Goal: Task Accomplishment & Management: Complete application form

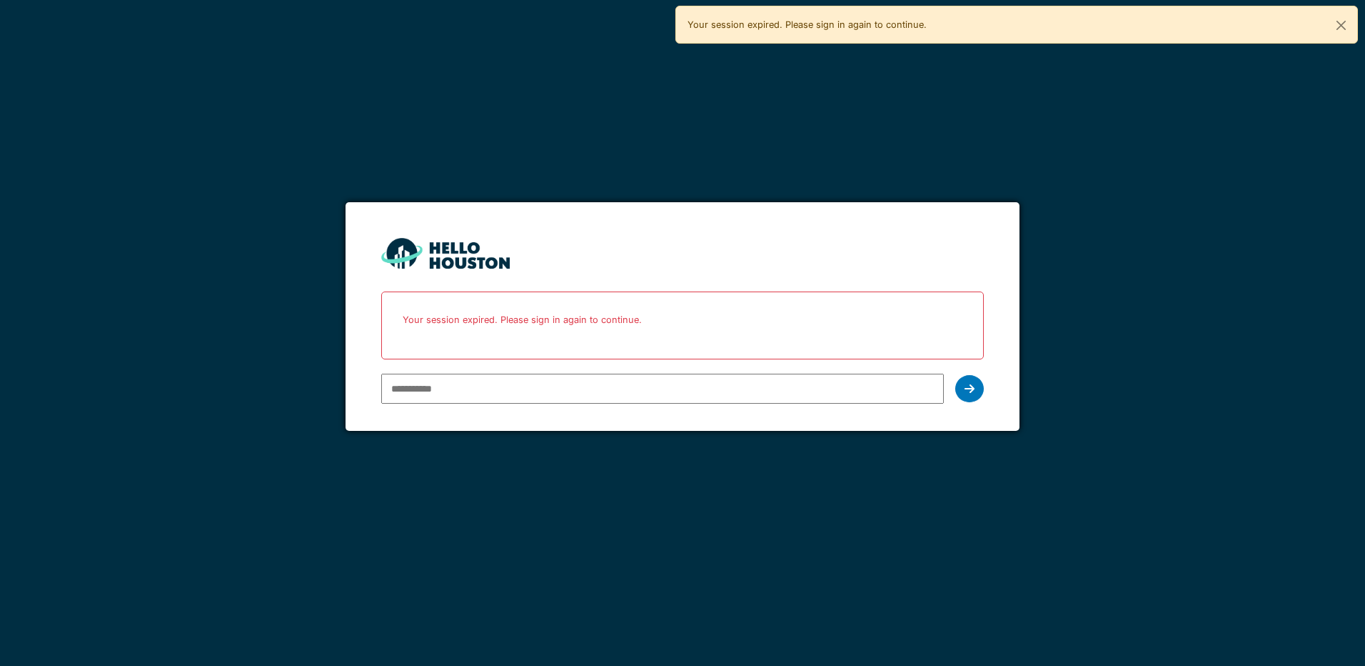
click at [460, 395] on input "email" at bounding box center [662, 388] width 562 height 30
click at [509, 396] on input "email" at bounding box center [662, 388] width 562 height 30
click at [496, 388] on input "email" at bounding box center [662, 388] width 562 height 30
click at [963, 388] on div at bounding box center [969, 388] width 29 height 27
click at [968, 388] on icon at bounding box center [970, 388] width 10 height 11
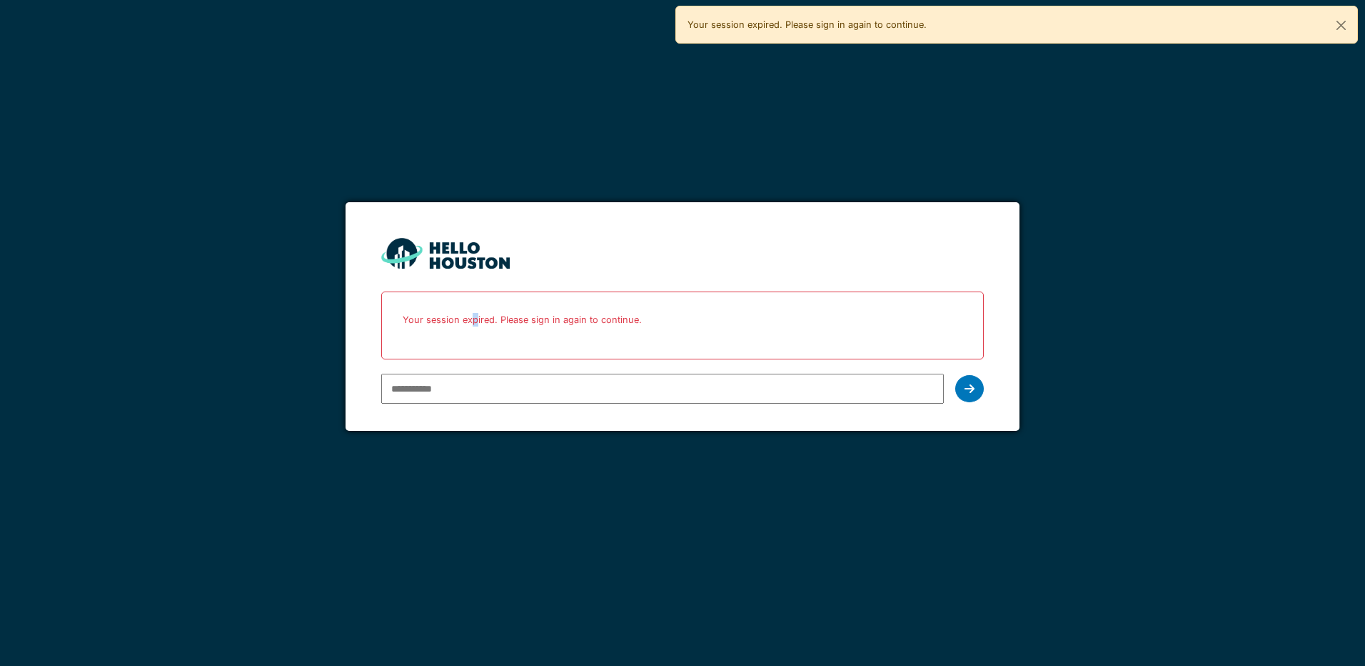
click at [474, 335] on p "Your session expired. Please sign in again to continue." at bounding box center [682, 320] width 583 height 38
drag, startPoint x: 474, startPoint y: 335, endPoint x: 495, endPoint y: 396, distance: 64.8
click at [495, 396] on input "email" at bounding box center [662, 388] width 562 height 30
click at [464, 388] on input "email" at bounding box center [662, 388] width 562 height 30
click at [828, 19] on div "Your session expired. Please sign in again to continue." at bounding box center [1017, 25] width 683 height 38
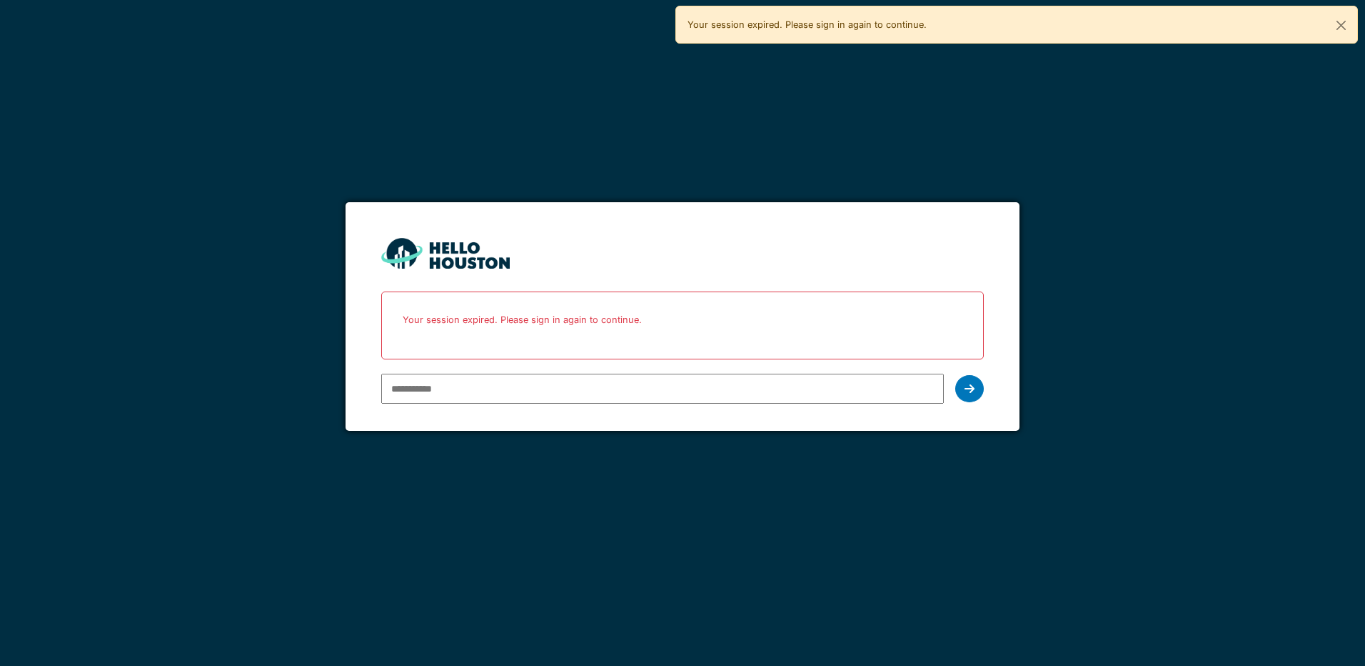
click at [483, 393] on input "email" at bounding box center [662, 388] width 562 height 30
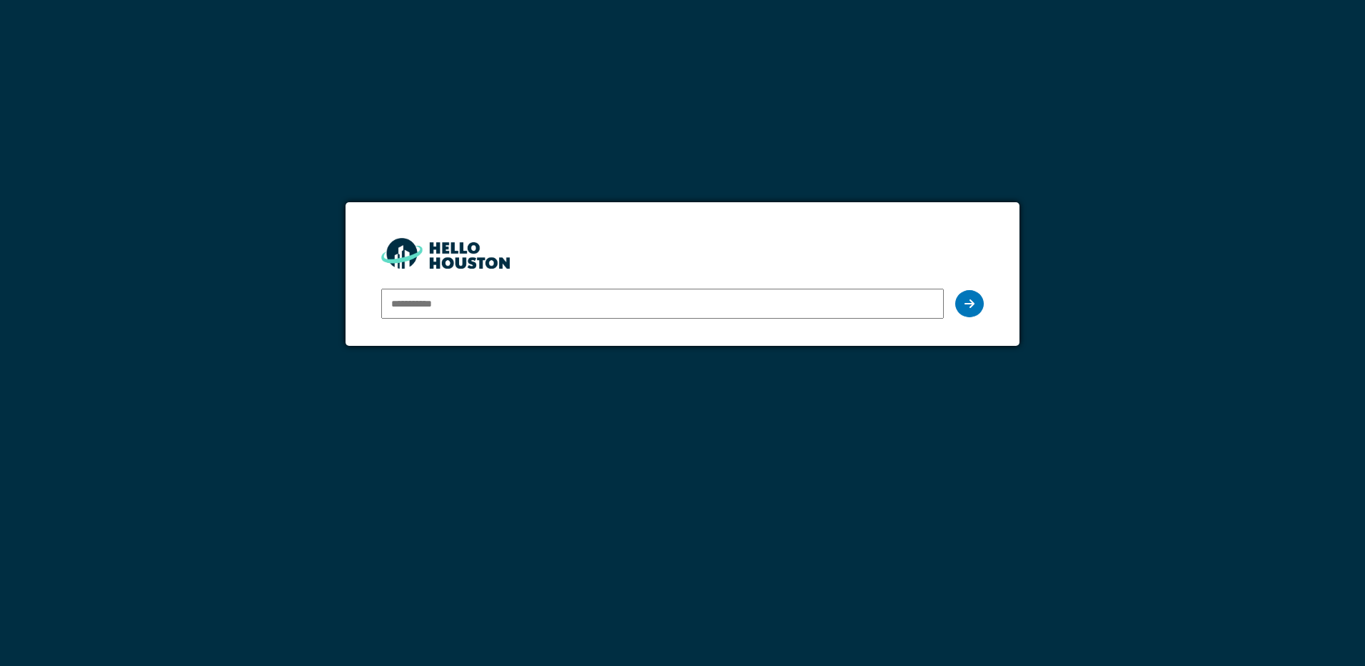
click at [417, 293] on input "email" at bounding box center [662, 303] width 562 height 30
click at [683, 309] on input "email" at bounding box center [662, 303] width 562 height 30
click at [963, 301] on div at bounding box center [969, 303] width 29 height 27
click at [972, 304] on icon at bounding box center [970, 303] width 10 height 11
click at [980, 299] on div at bounding box center [969, 303] width 29 height 27
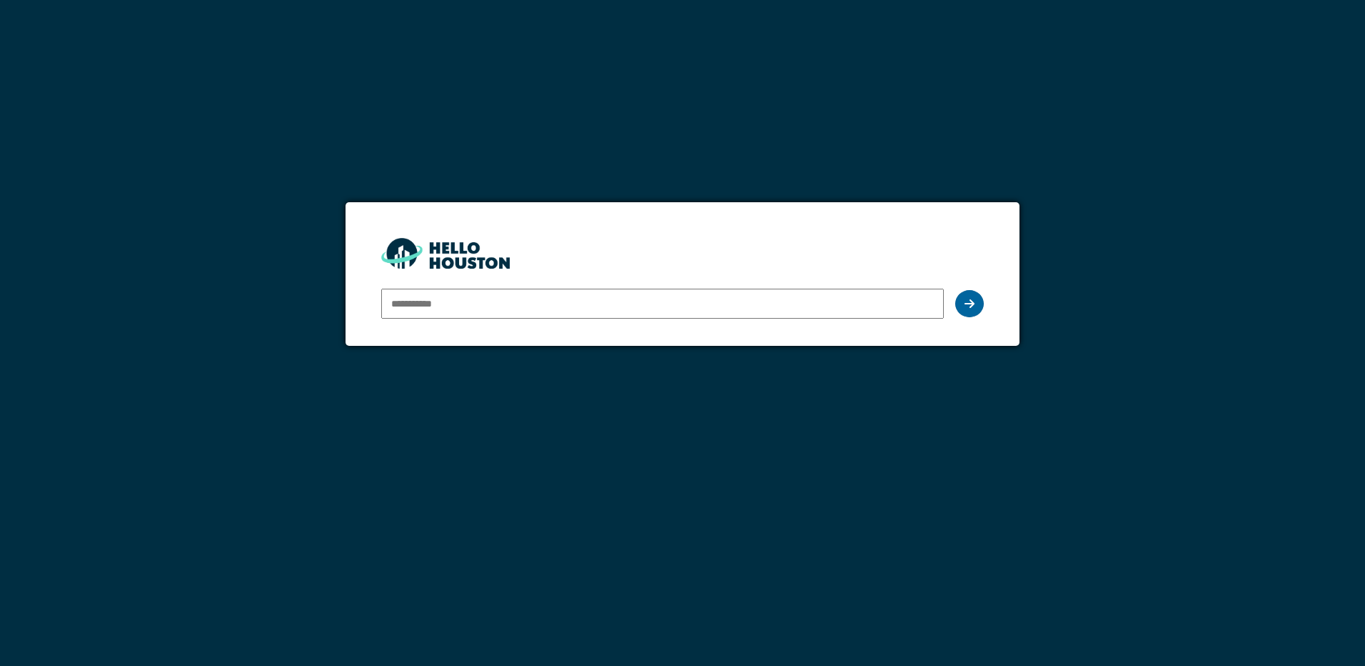
click at [980, 299] on div at bounding box center [969, 303] width 29 height 27
click at [408, 293] on input "email" at bounding box center [662, 303] width 562 height 30
type input "**********"
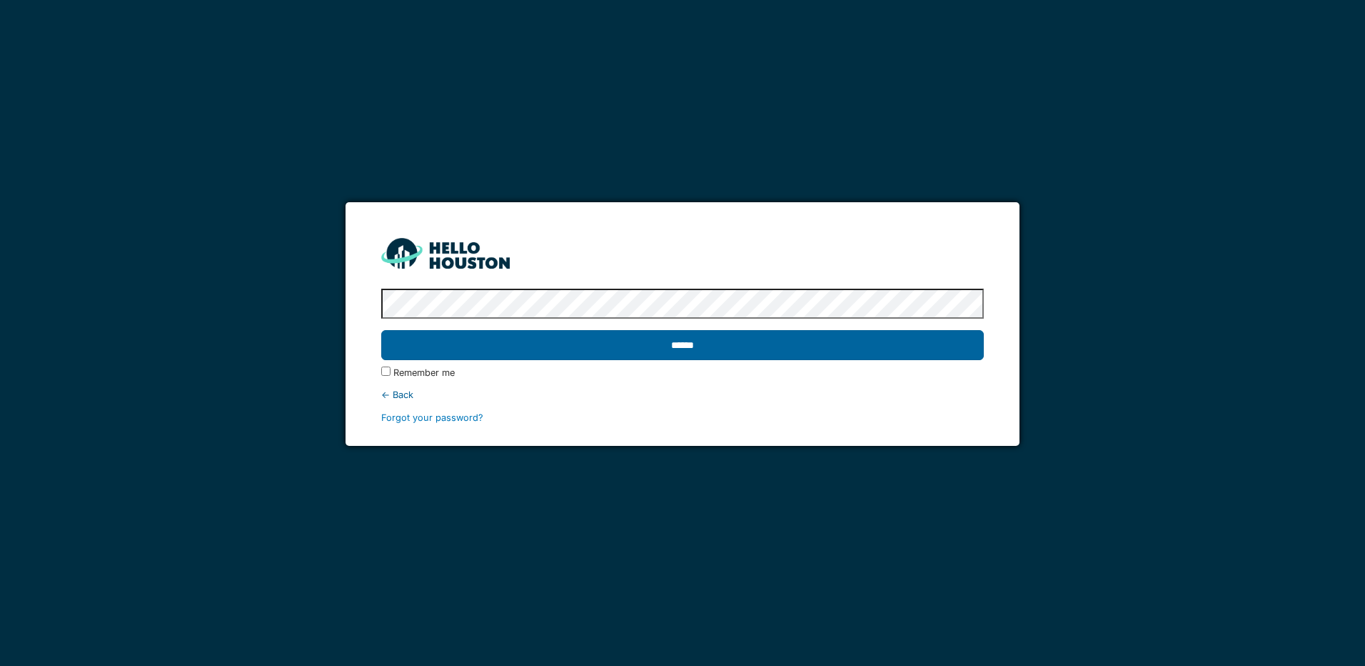
click at [588, 337] on input "******" at bounding box center [682, 345] width 602 height 30
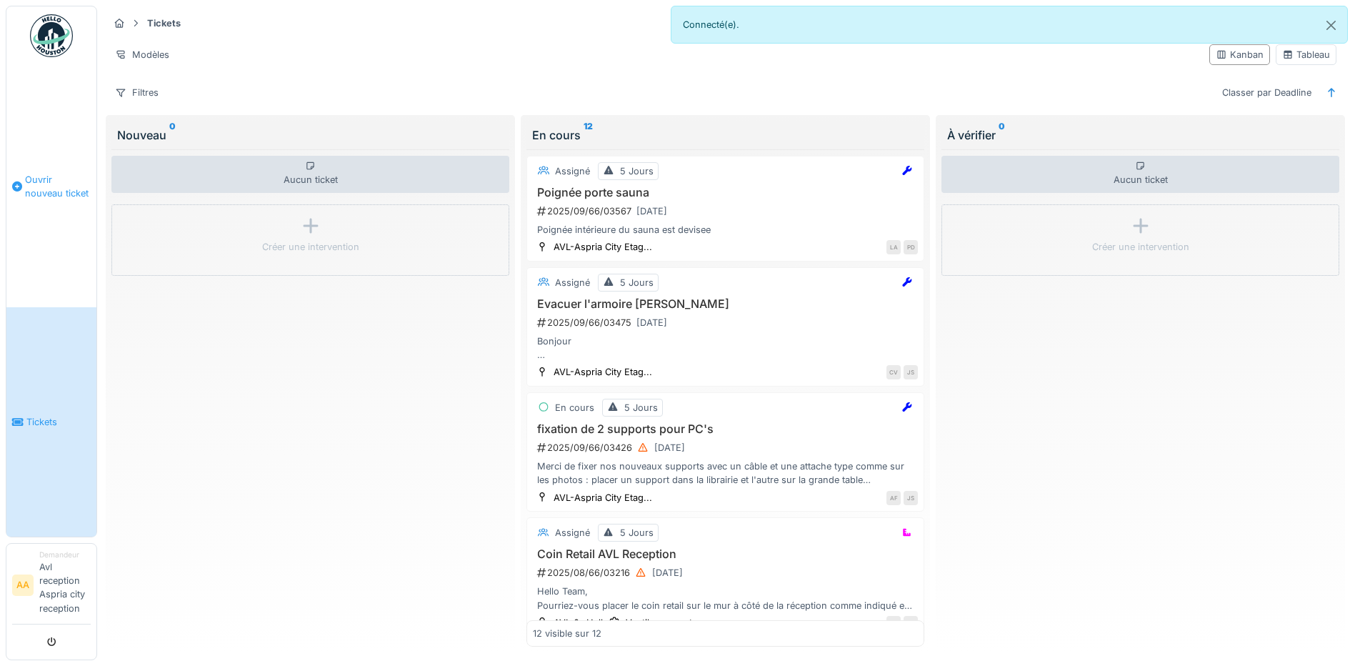
click at [70, 216] on link "Ouvrir nouveau ticket" at bounding box center [51, 186] width 90 height 242
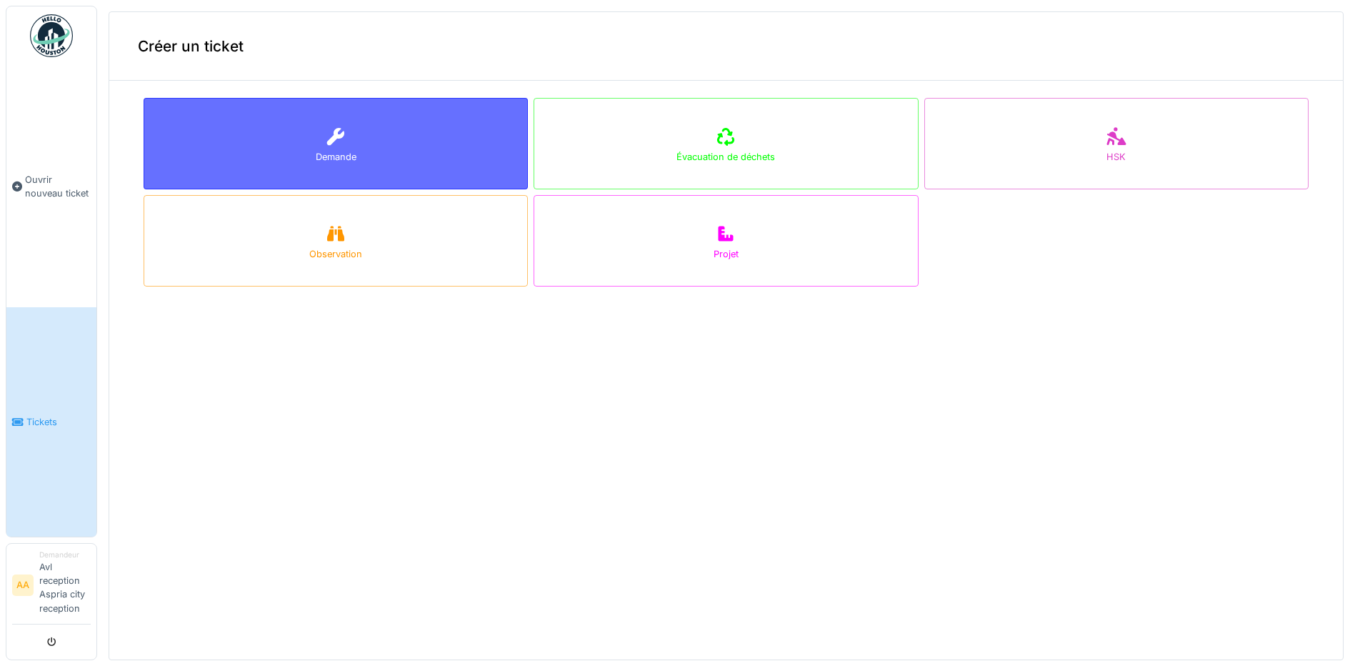
click at [269, 159] on div "Demande" at bounding box center [336, 143] width 384 height 91
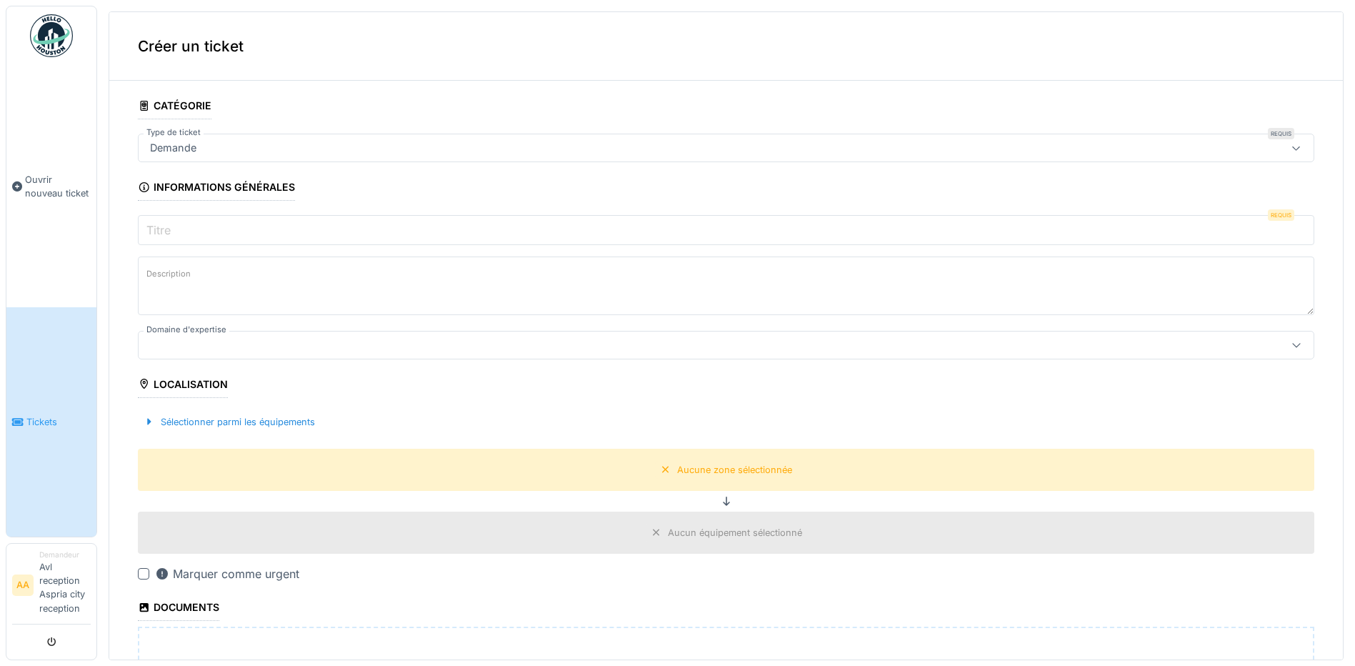
click at [253, 144] on div "Demande" at bounding box center [661, 148] width 1035 height 16
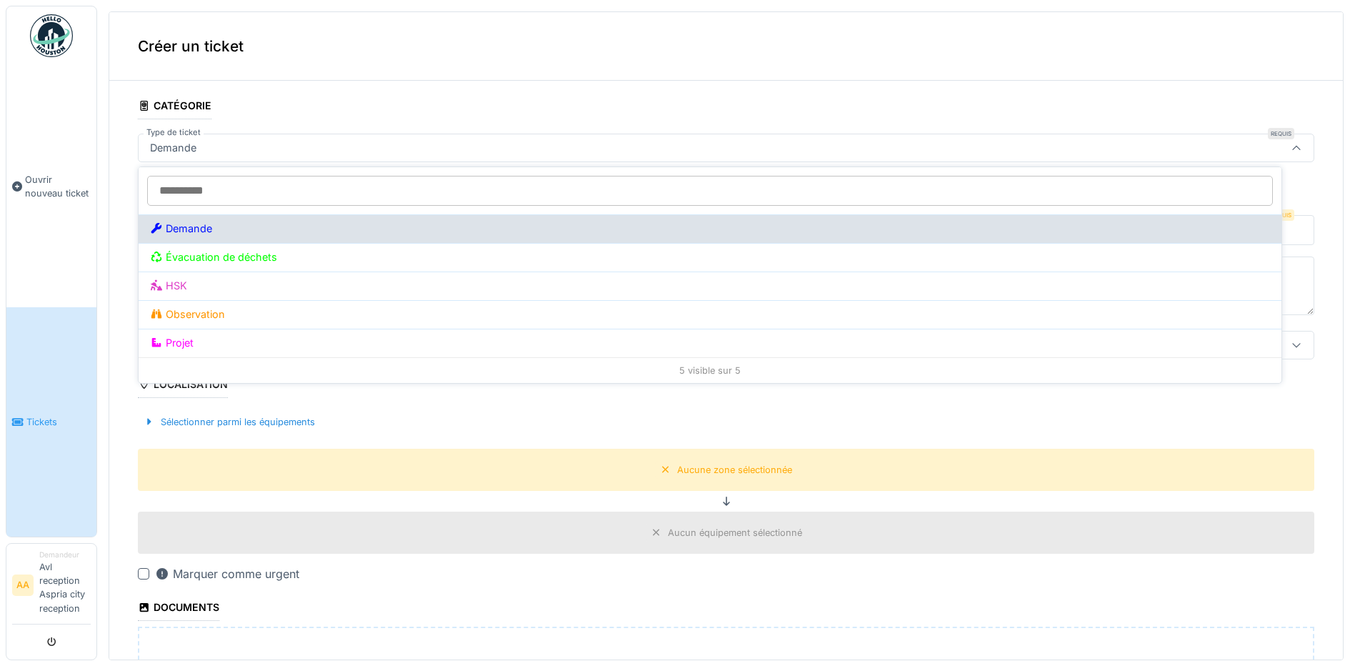
click at [271, 226] on div "Demande" at bounding box center [710, 229] width 1120 height 16
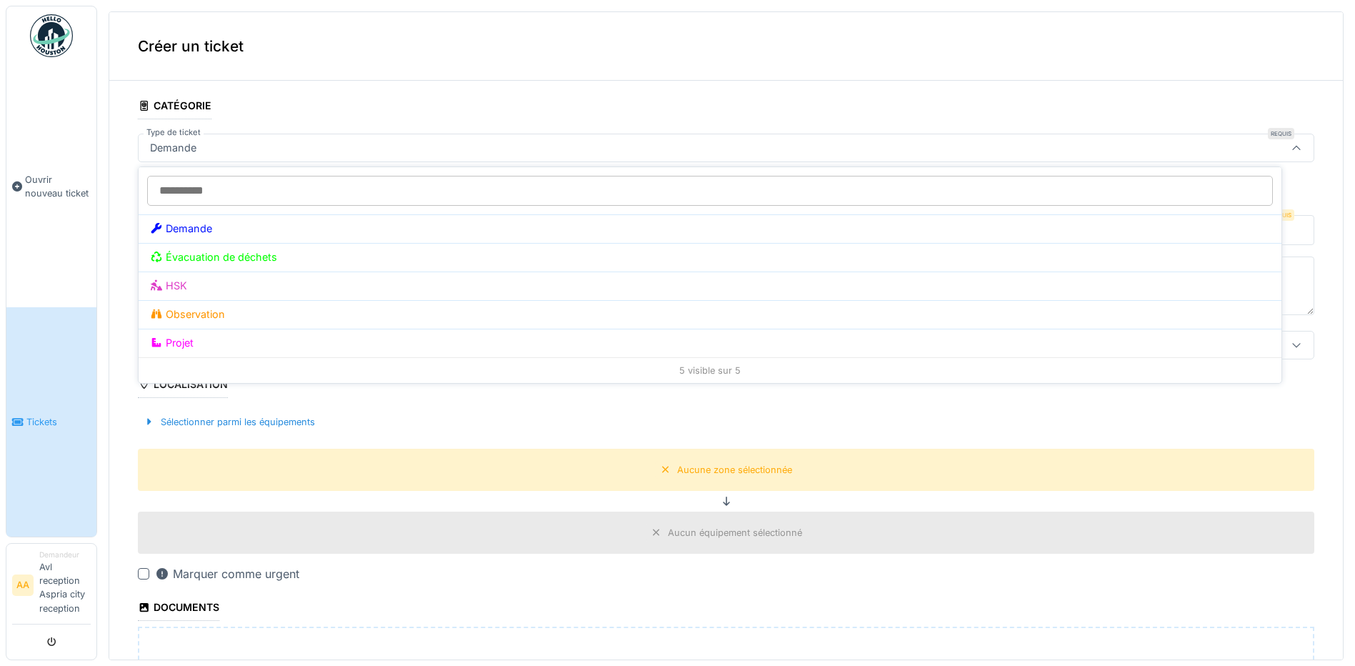
click at [241, 147] on div "Demande" at bounding box center [661, 148] width 1035 height 16
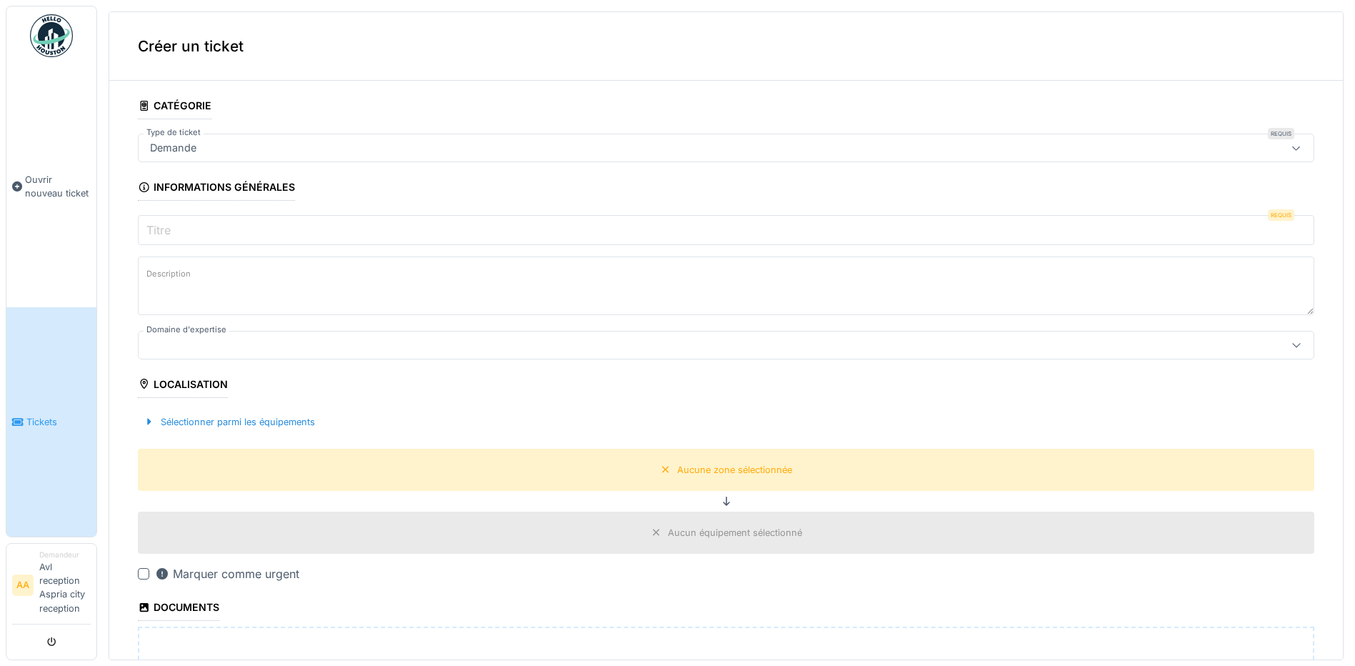
click at [241, 147] on div "Demande" at bounding box center [661, 148] width 1035 height 16
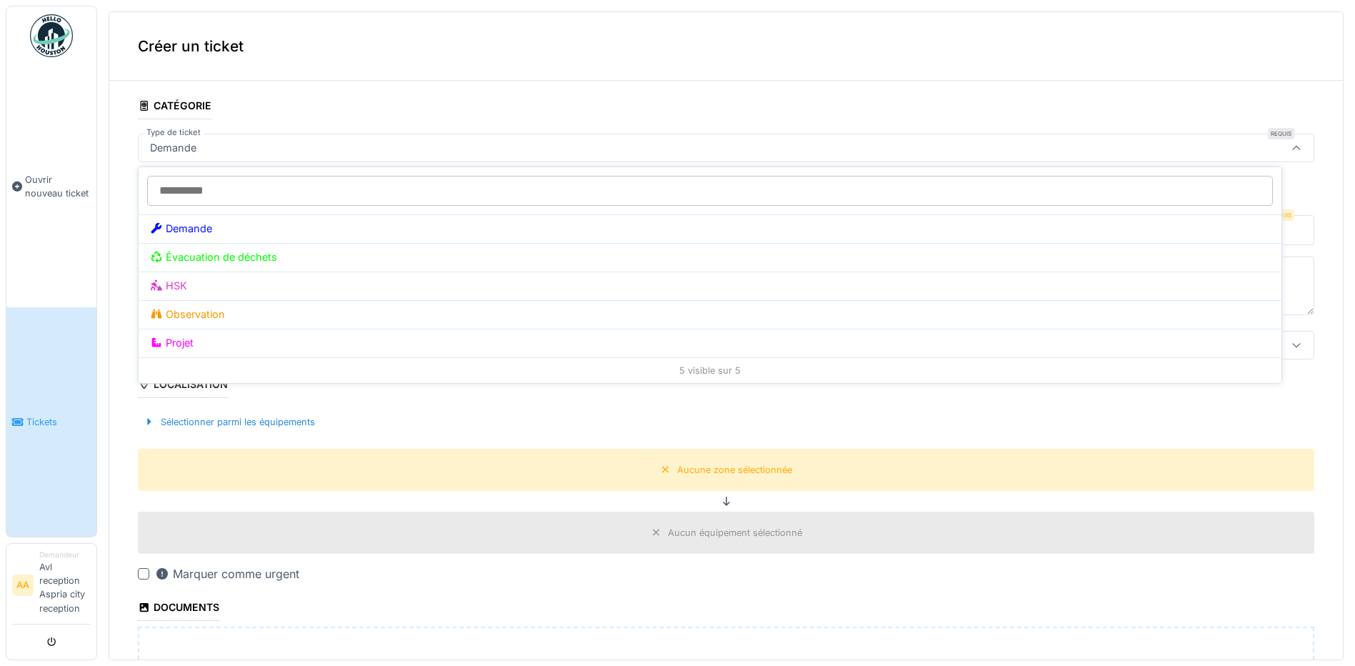
click at [241, 147] on div "Demande" at bounding box center [661, 148] width 1035 height 16
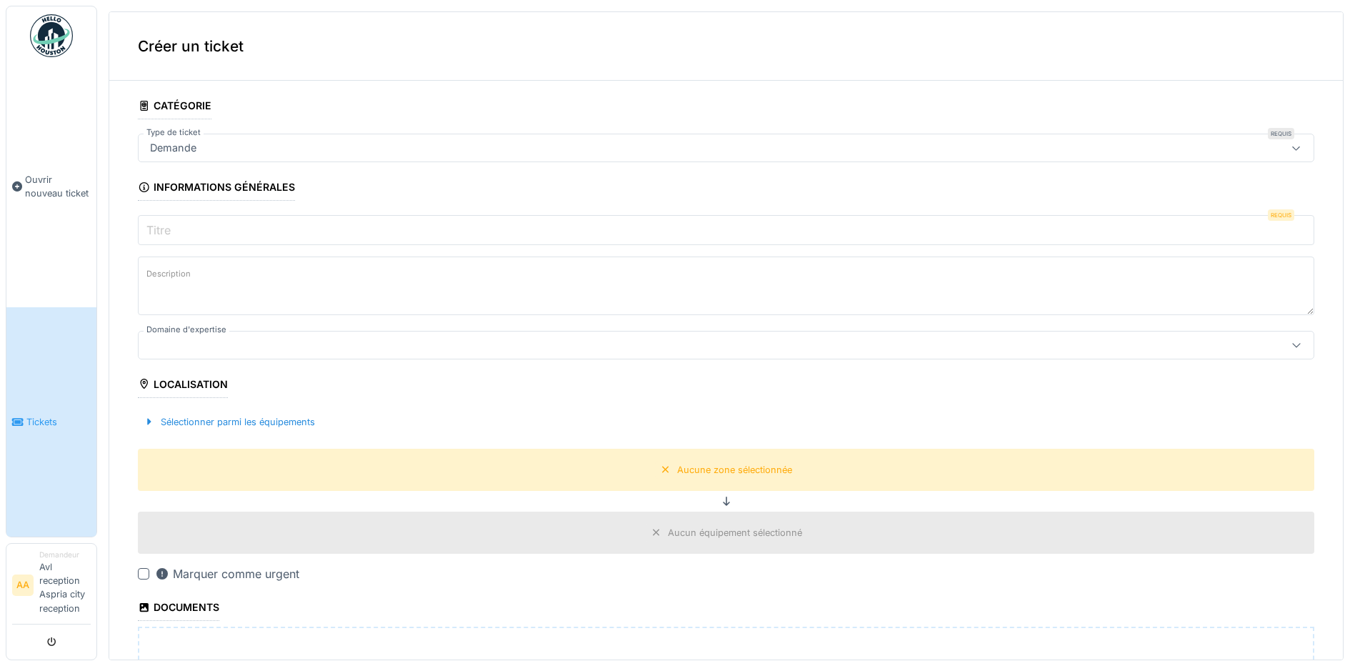
click at [171, 136] on label "Type de ticket" at bounding box center [174, 132] width 60 height 12
click at [177, 226] on input "Titre" at bounding box center [726, 230] width 1176 height 30
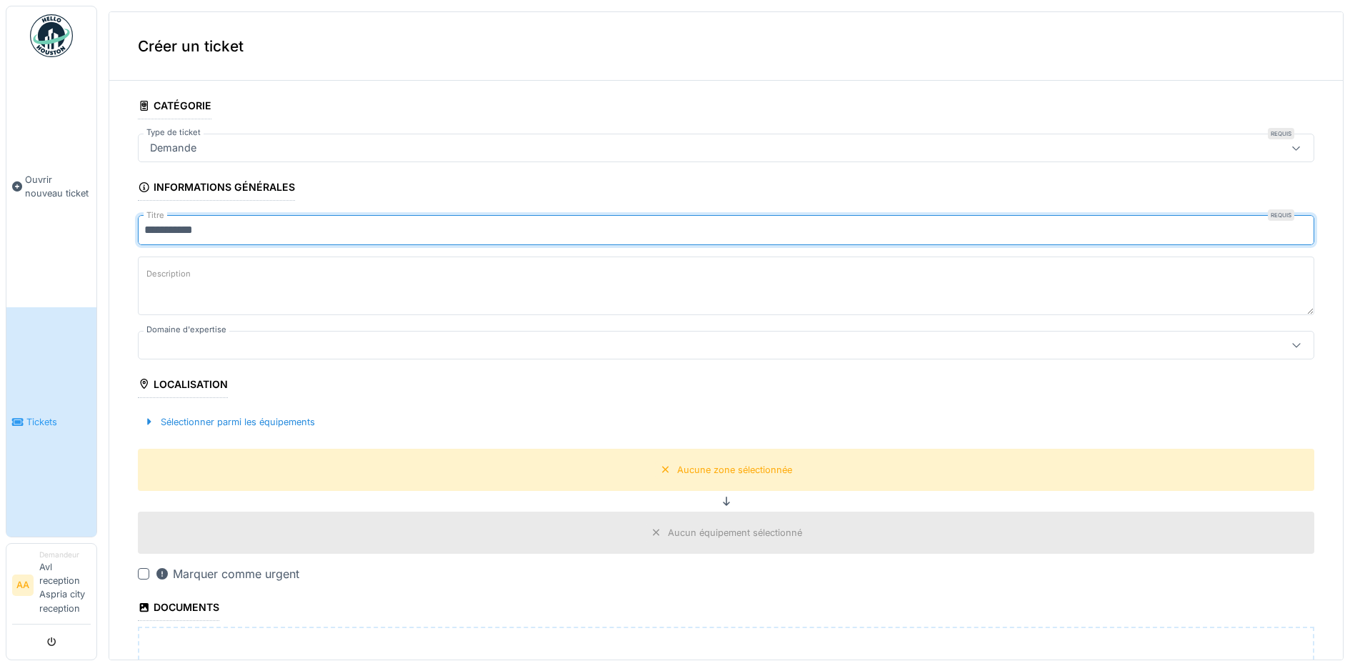
type input "**********"
click at [634, 280] on textarea "Description" at bounding box center [726, 285] width 1176 height 59
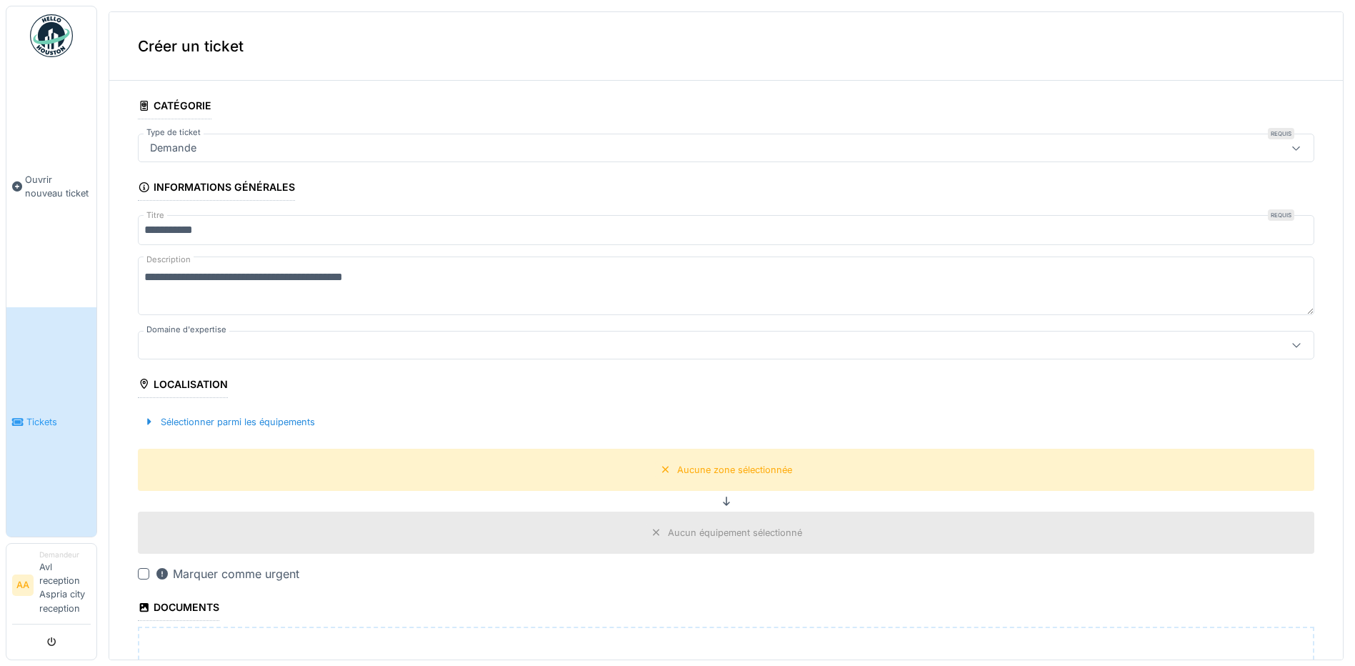
click at [466, 300] on textarea "**********" at bounding box center [726, 285] width 1176 height 59
type textarea "**********"
click at [336, 341] on div at bounding box center [661, 345] width 1035 height 16
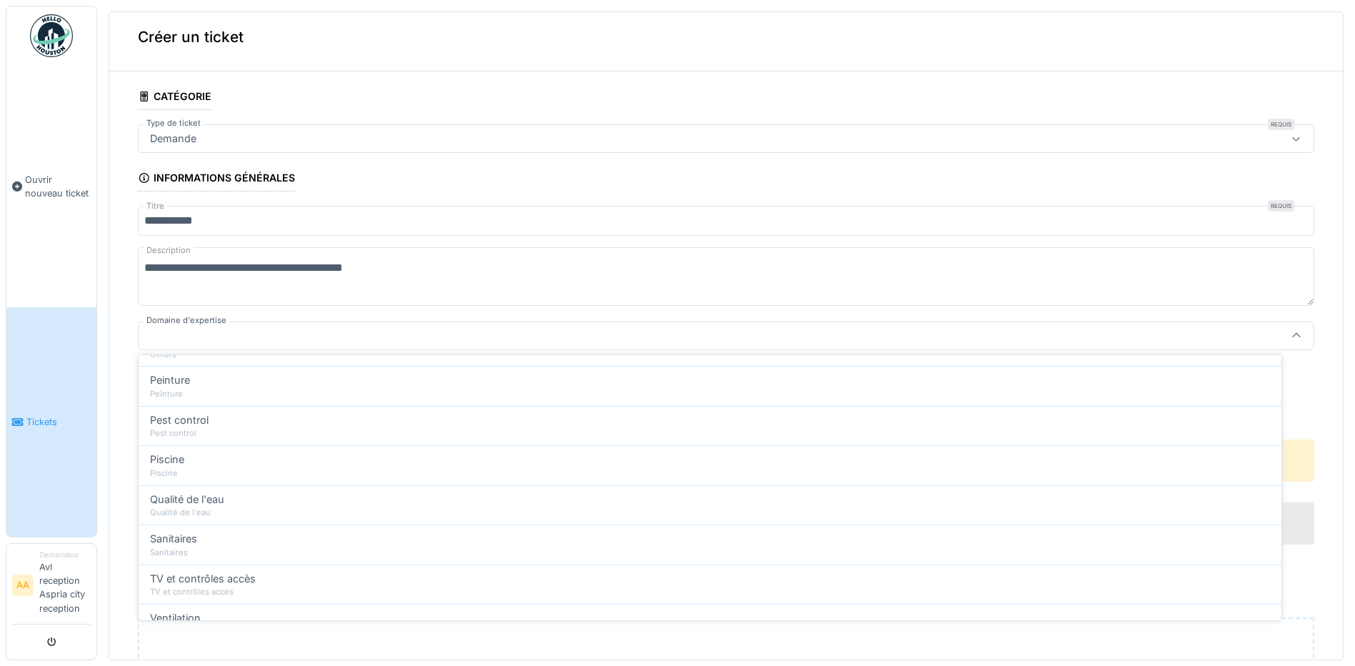
scroll to position [549, 0]
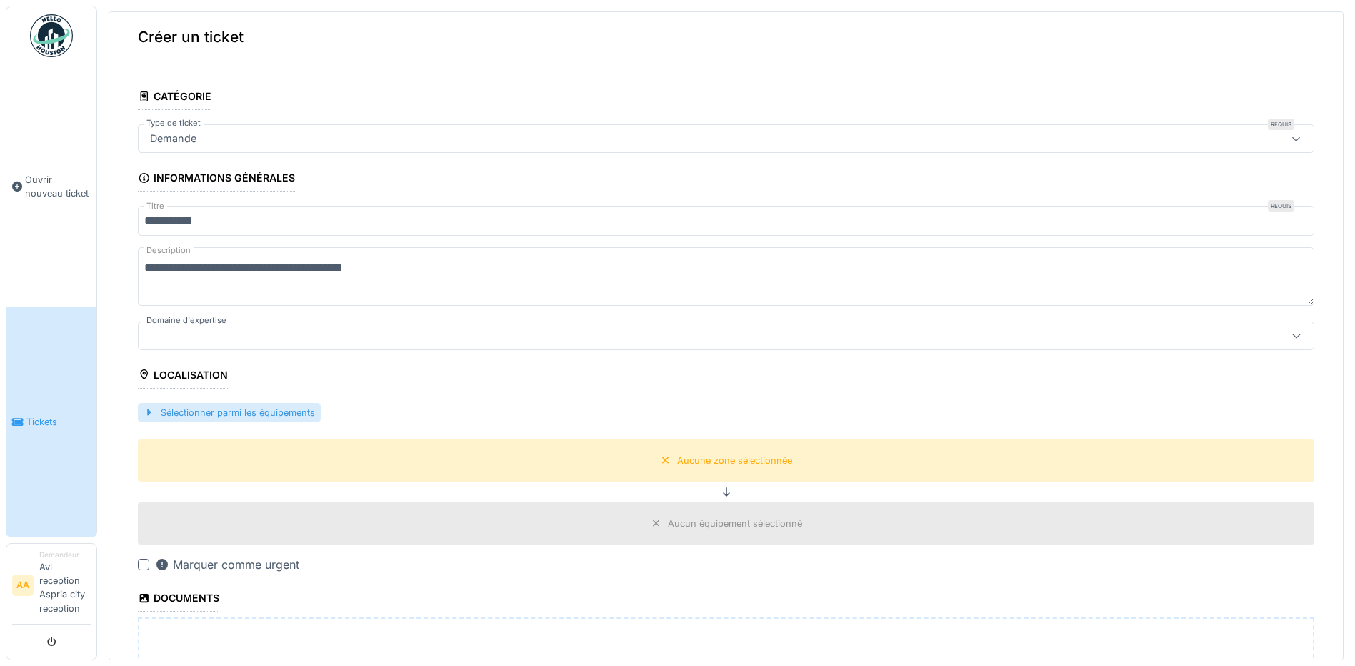
click at [251, 406] on div "Sélectionner parmi les équipements" at bounding box center [229, 412] width 183 height 19
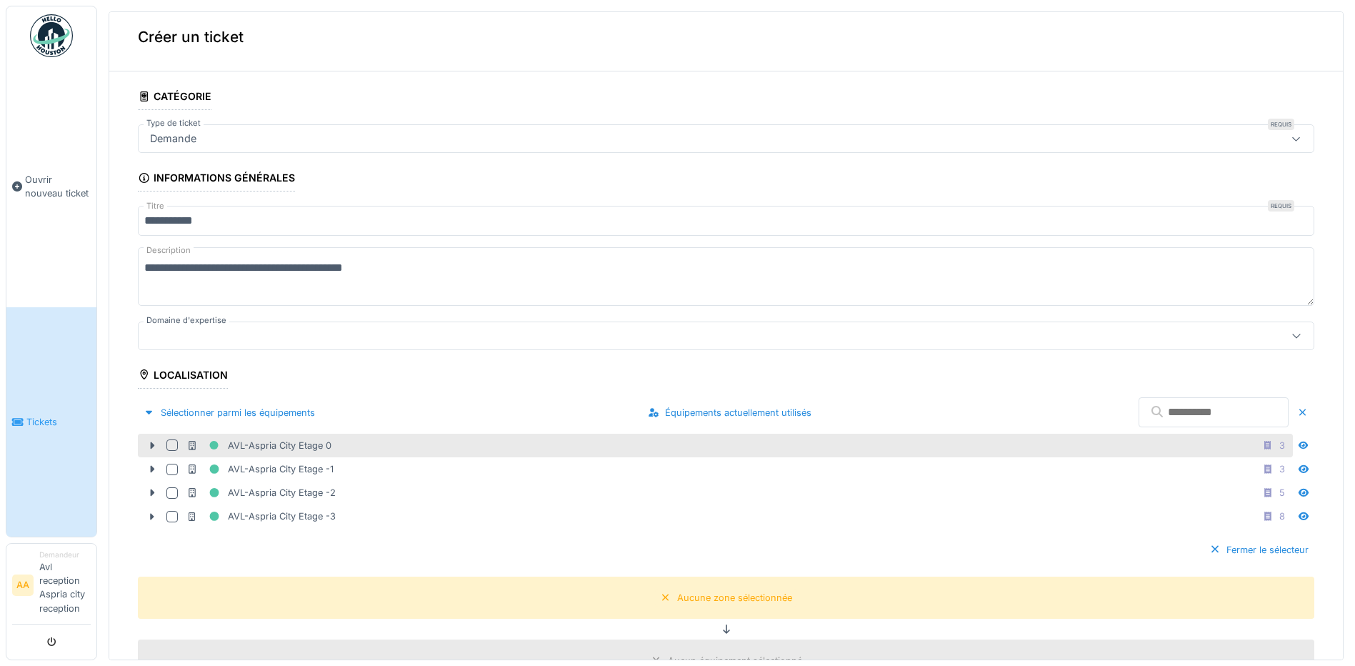
click at [316, 446] on div "AVL-Aspria City Etage 0" at bounding box center [258, 445] width 145 height 18
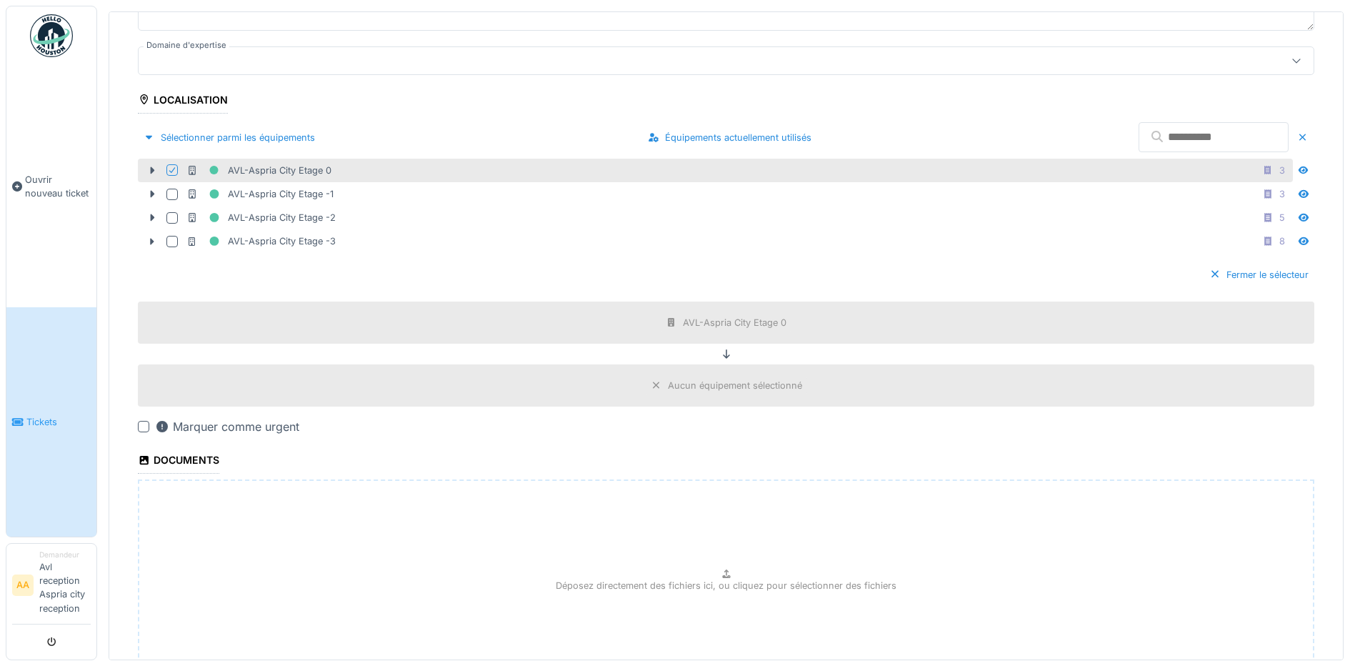
scroll to position [366, 0]
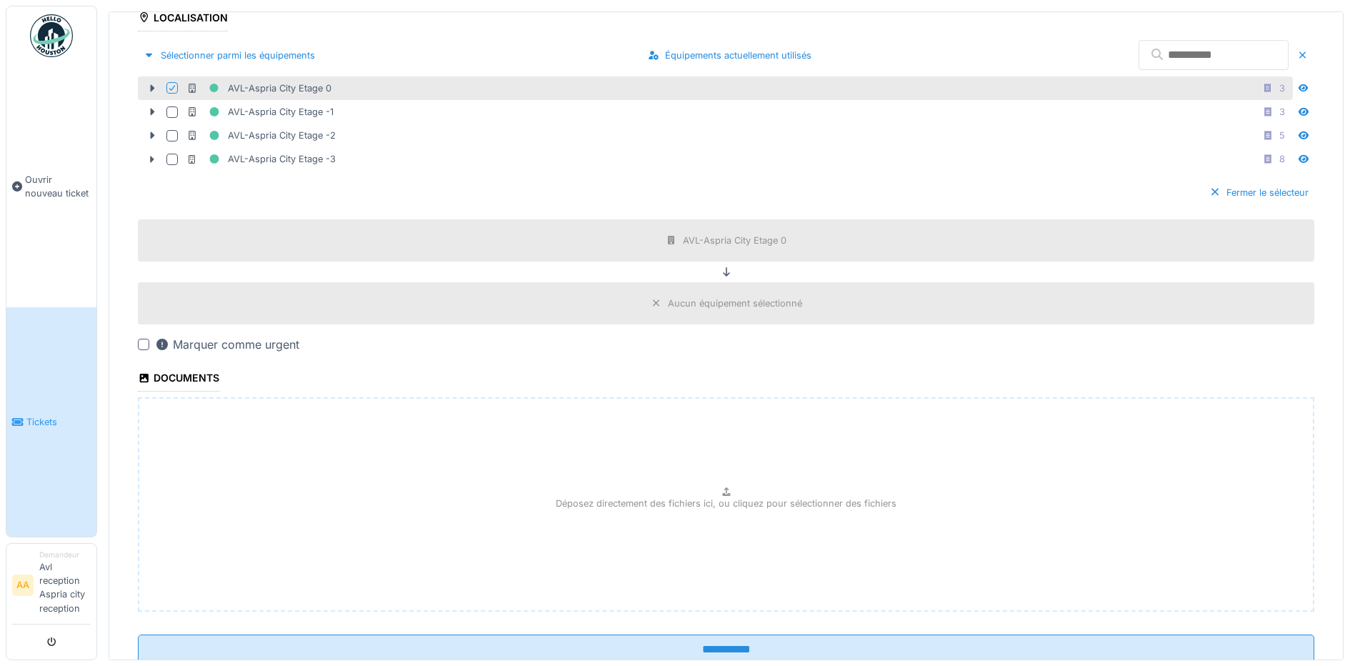
click at [141, 338] on div at bounding box center [143, 343] width 11 height 11
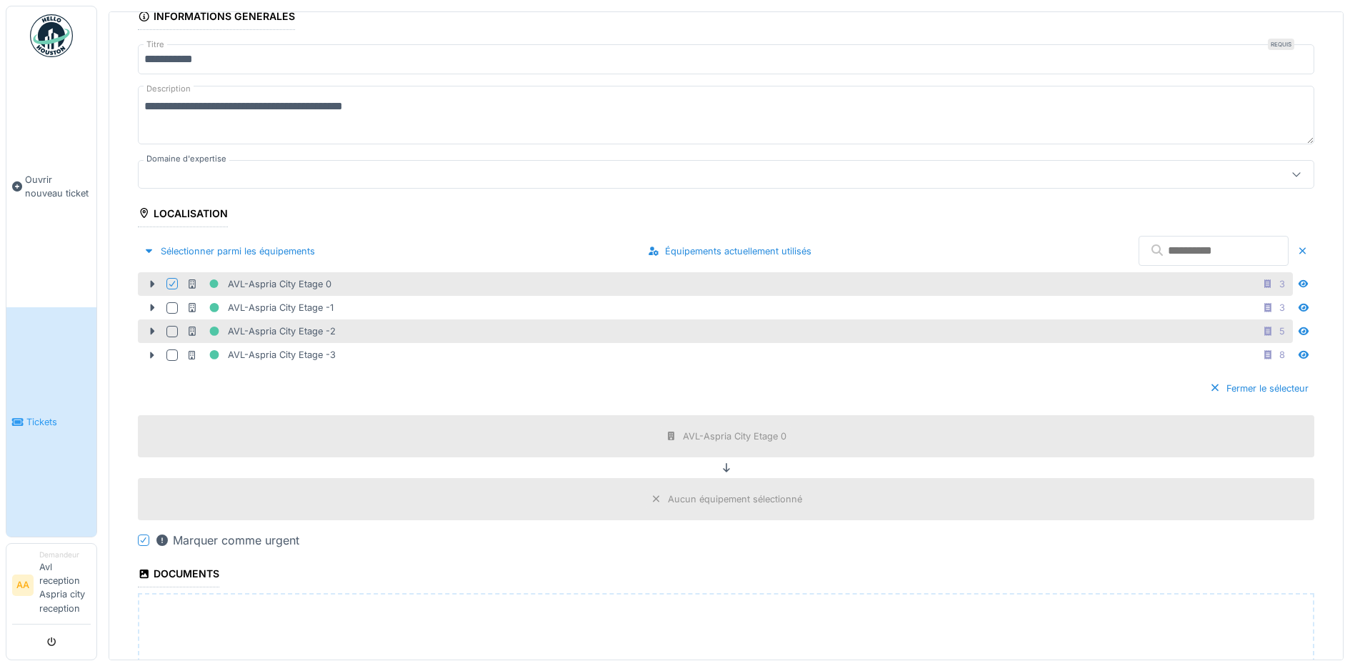
scroll to position [0, 0]
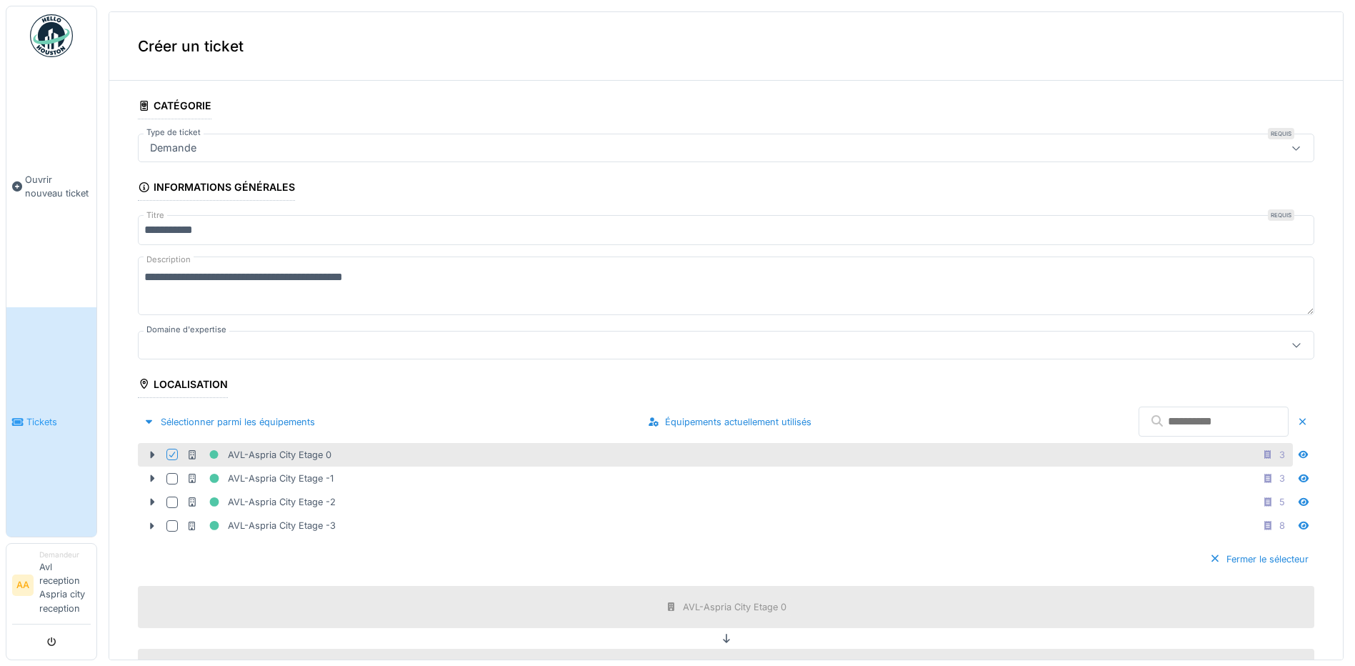
click at [243, 140] on div "Demande" at bounding box center [661, 148] width 1035 height 16
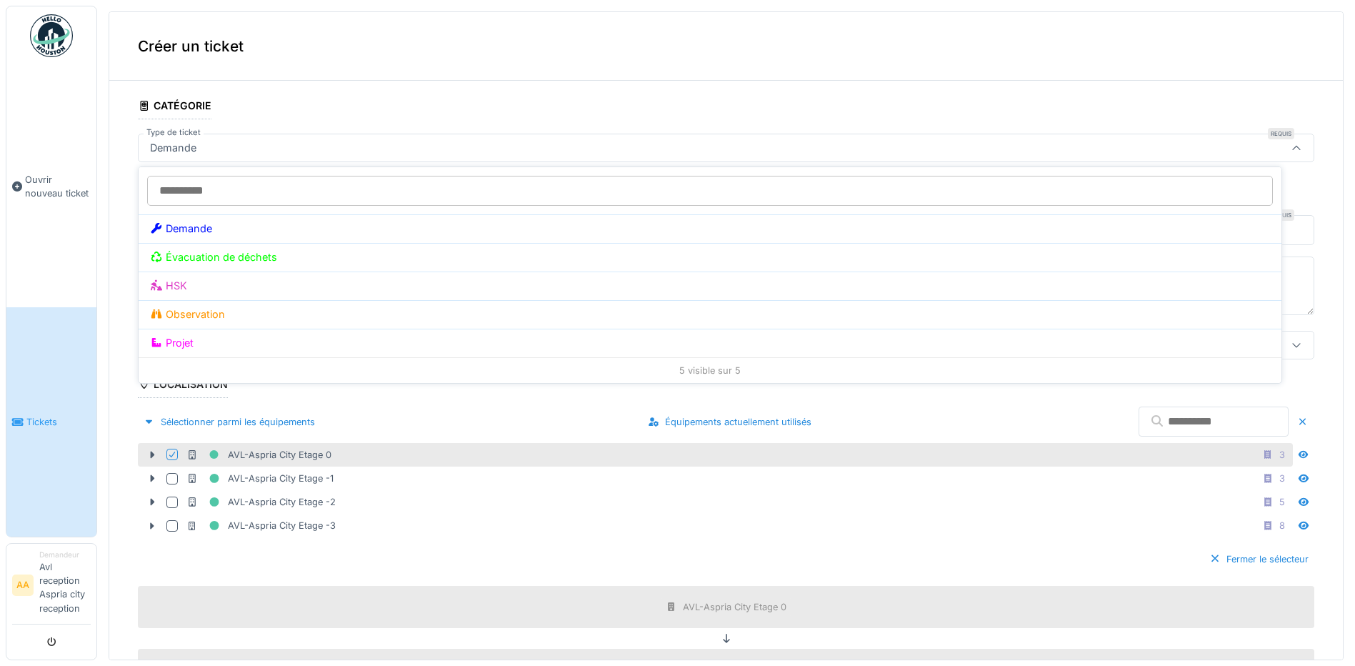
click at [277, 148] on div "Demande" at bounding box center [661, 148] width 1035 height 16
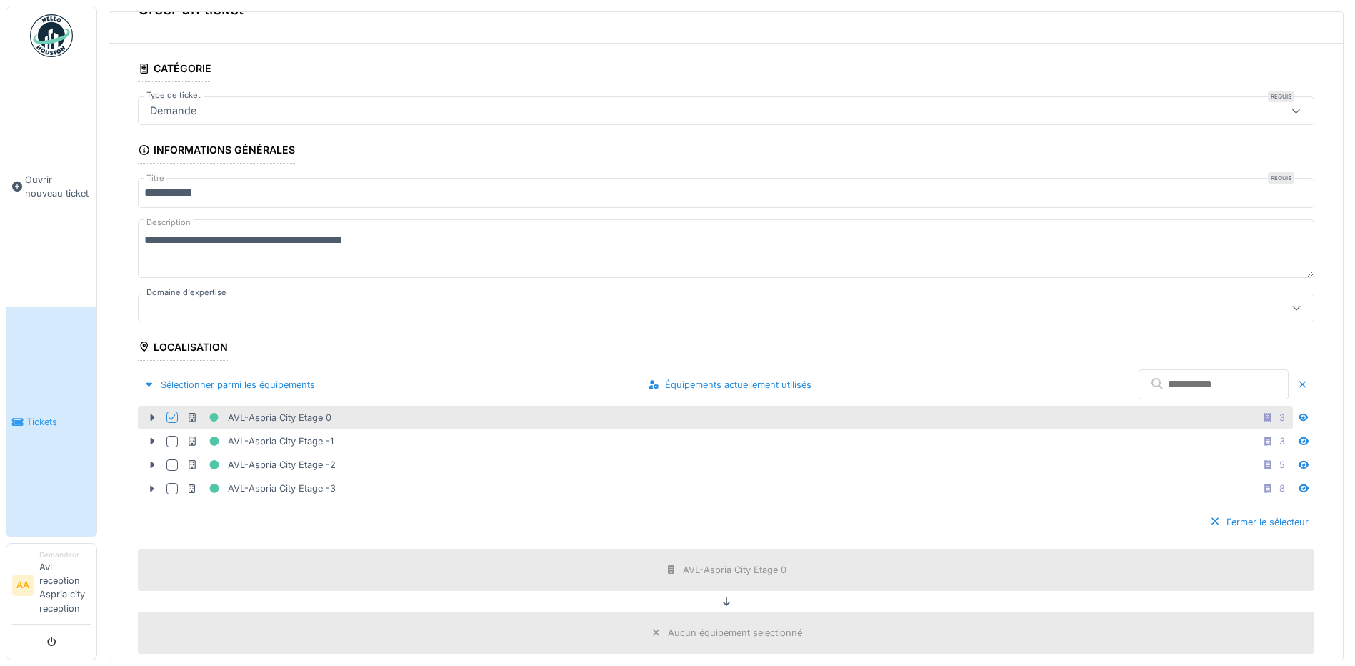
scroll to position [71, 0]
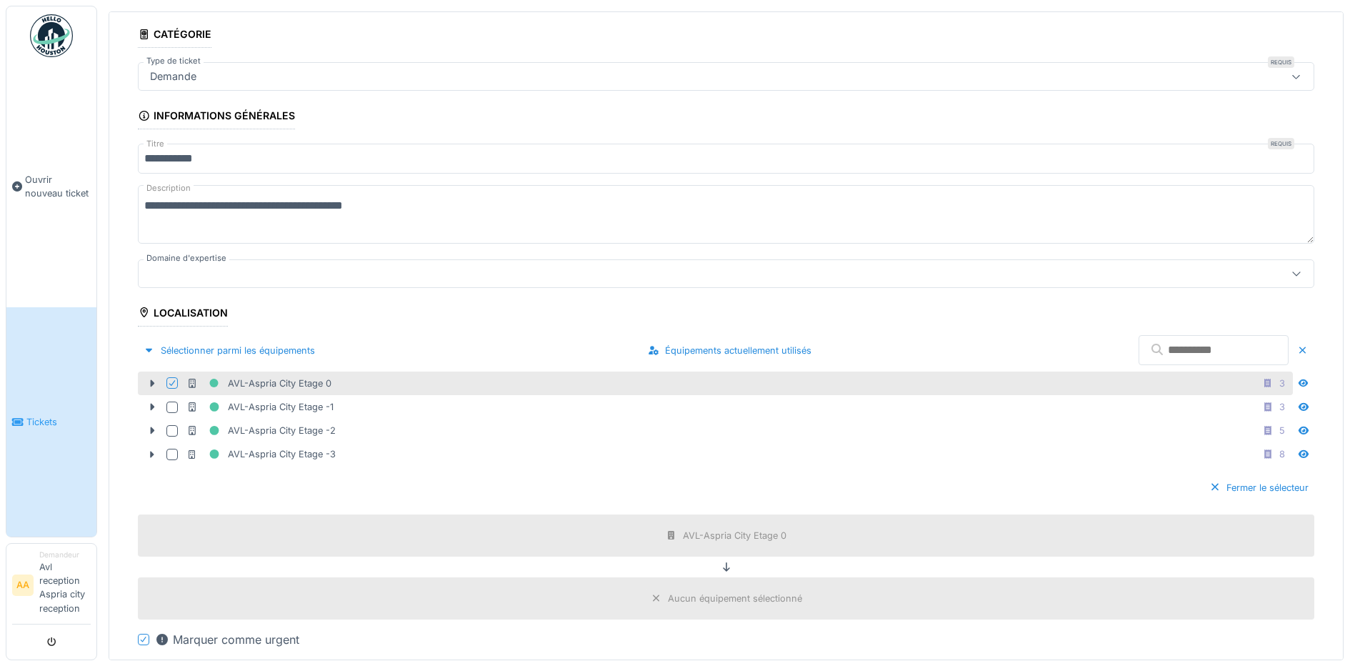
click at [436, 208] on textarea "**********" at bounding box center [726, 214] width 1176 height 59
type textarea "**********"
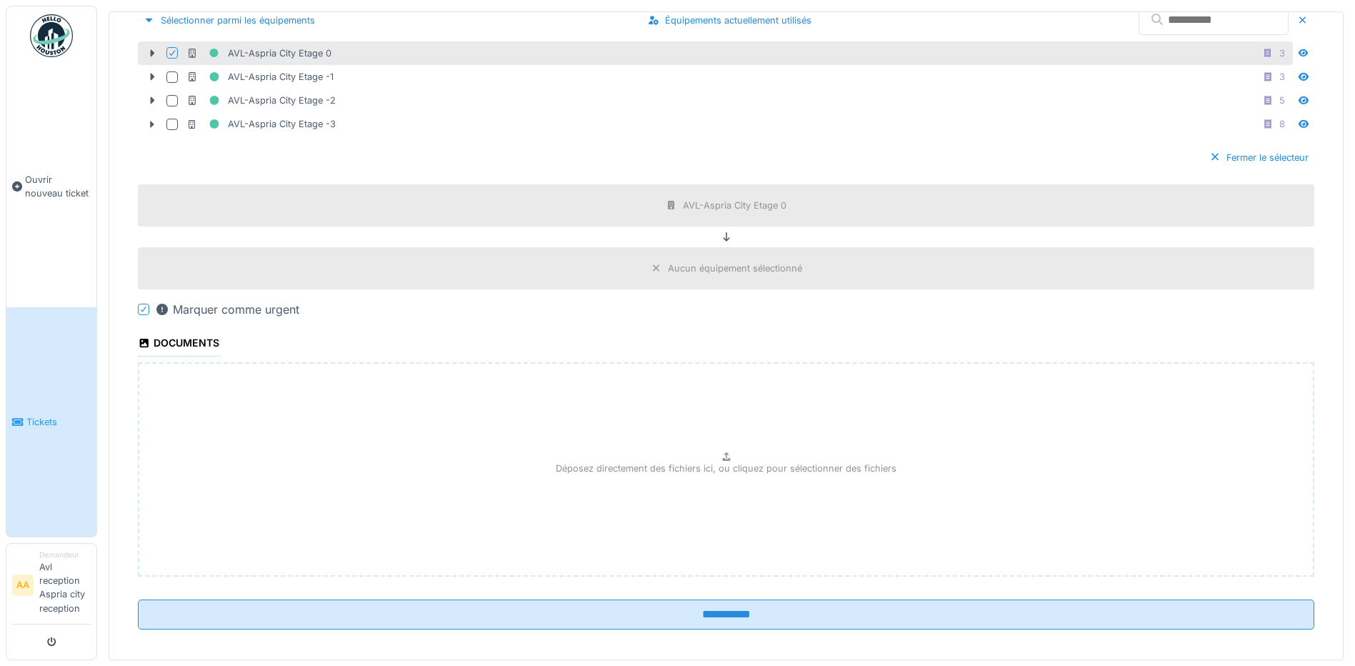
scroll to position [411, 0]
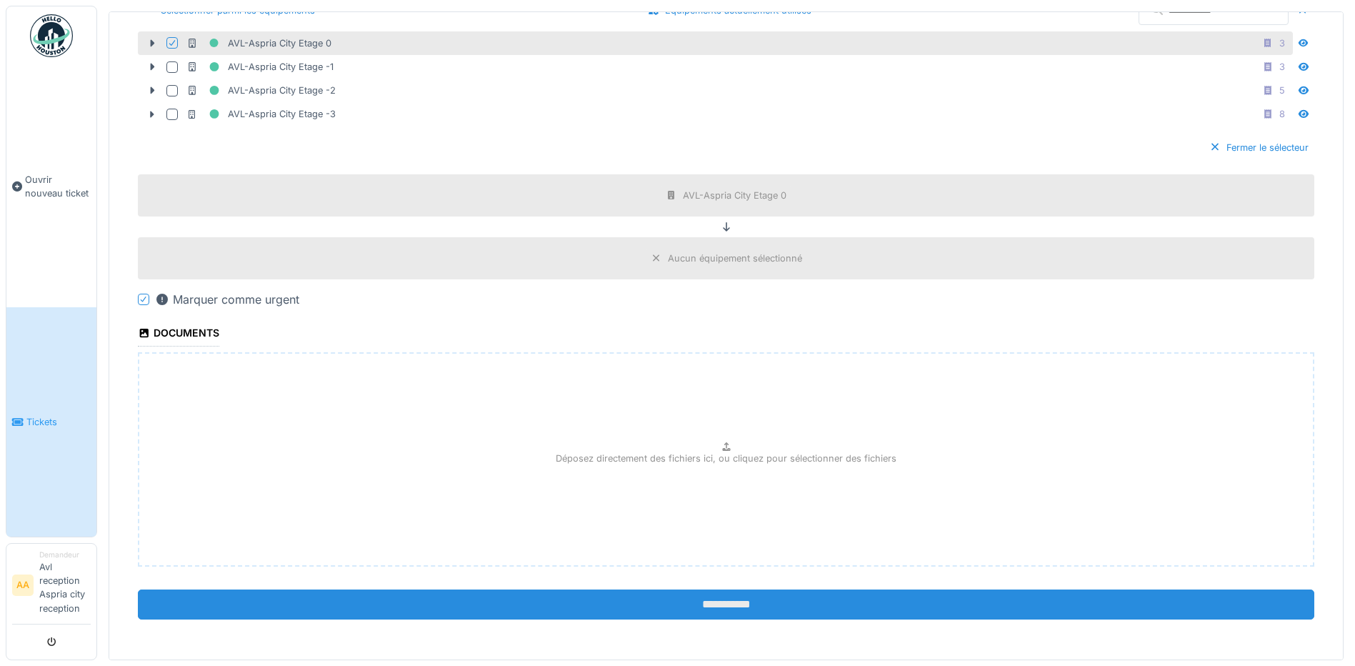
click at [721, 603] on input "**********" at bounding box center [726, 604] width 1176 height 30
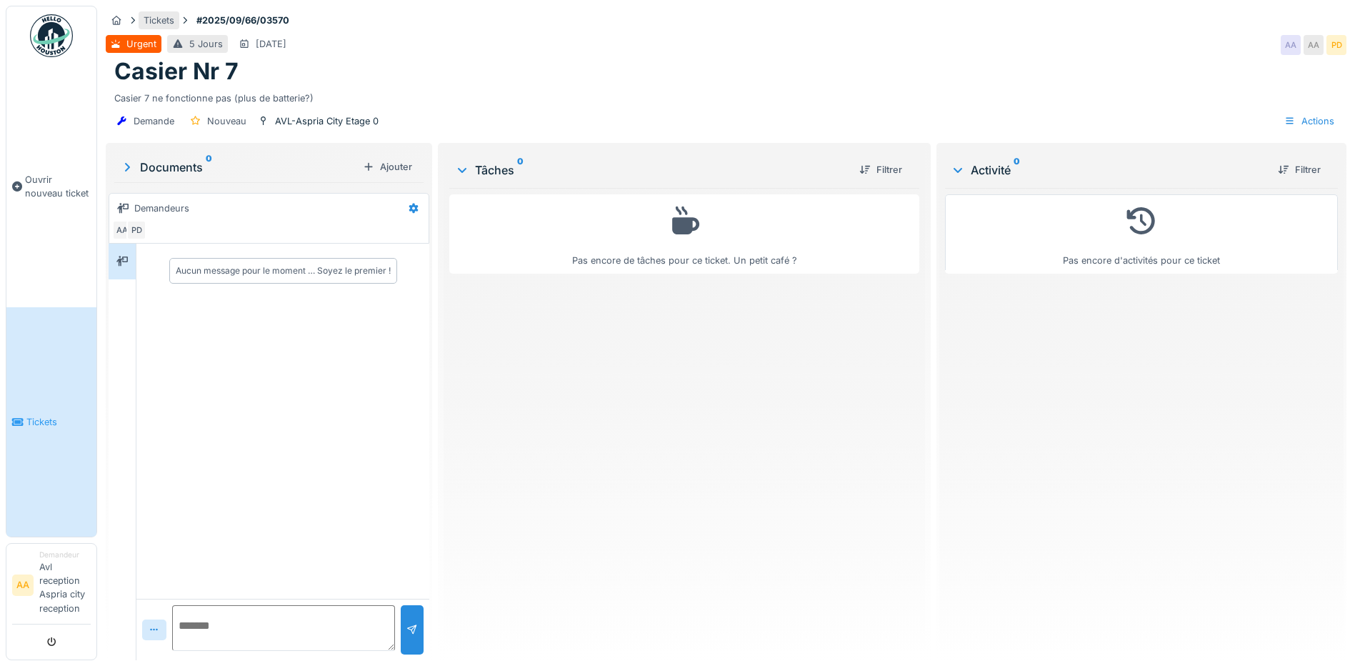
click at [172, 14] on div "Tickets" at bounding box center [159, 21] width 31 height 14
